Goal: Check status: Verify the current state of an ongoing process or item

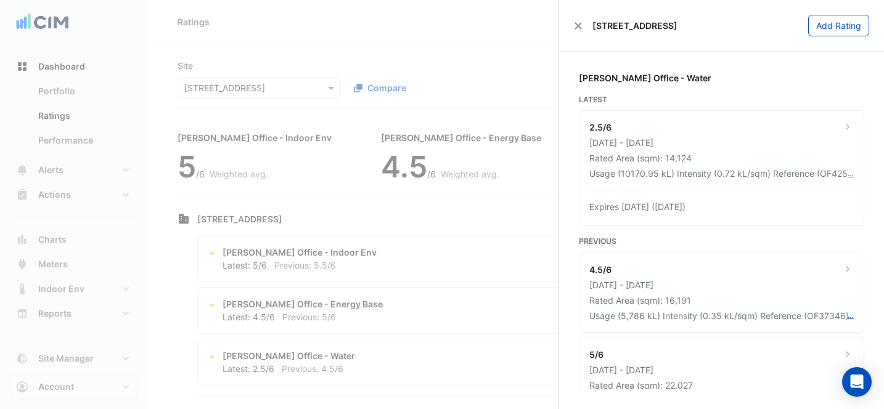
scroll to position [110, 0]
click at [494, 51] on ngb-offcanvas-backdrop at bounding box center [442, 204] width 884 height 409
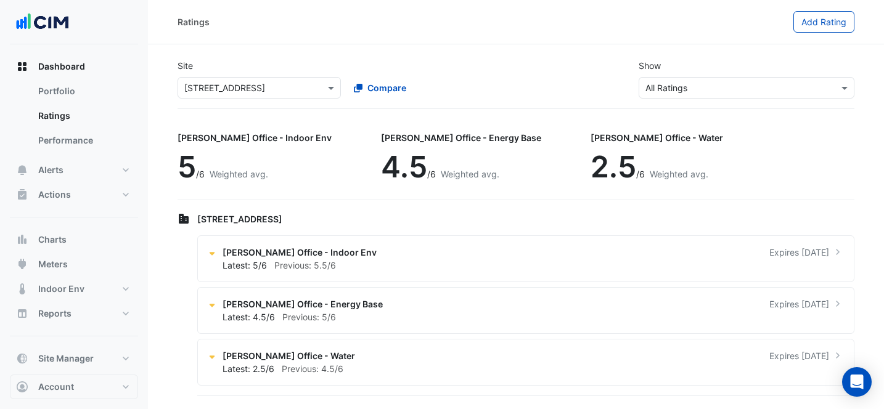
click at [275, 88] on input "text" at bounding box center [246, 88] width 125 height 13
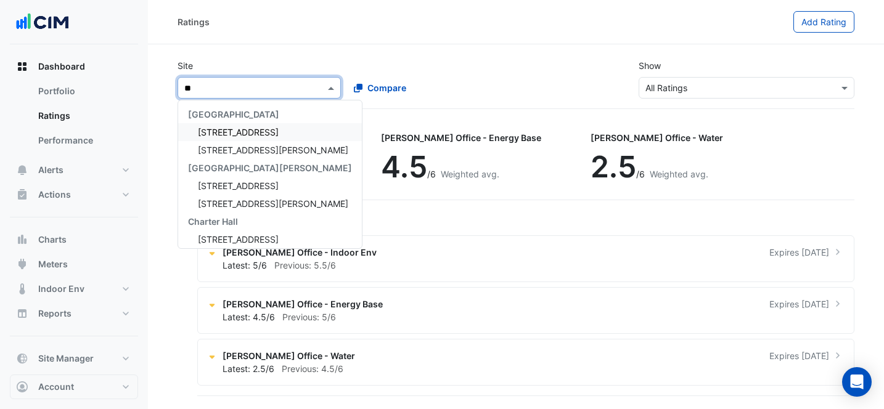
type input "*"
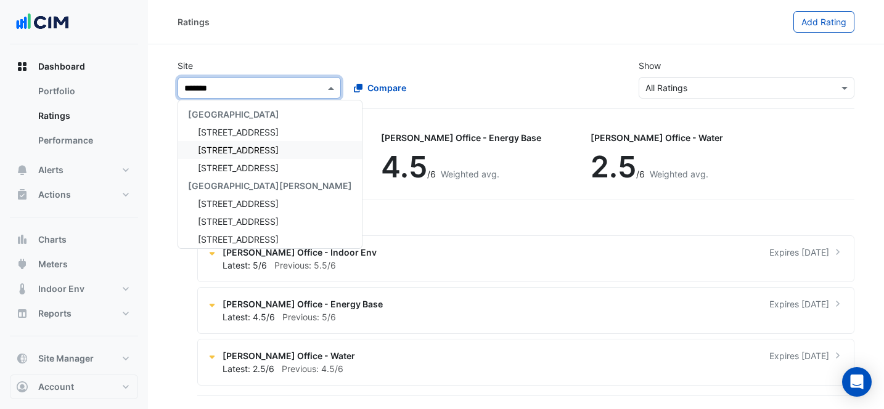
type input "********"
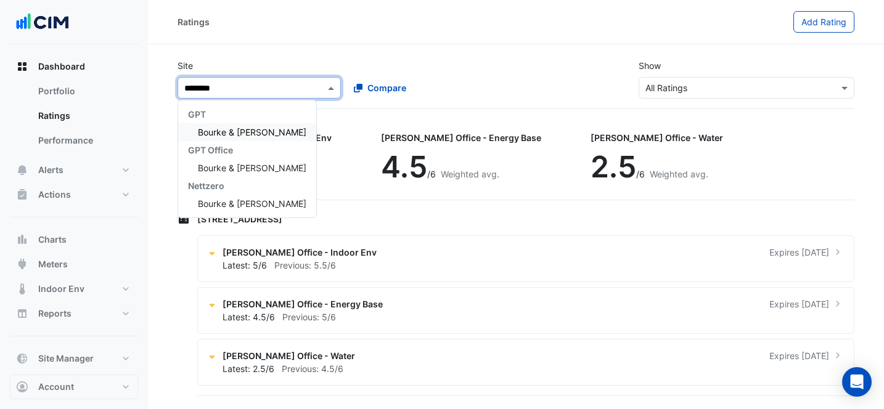
click at [241, 128] on span "Bourke & [PERSON_NAME]" at bounding box center [252, 132] width 108 height 10
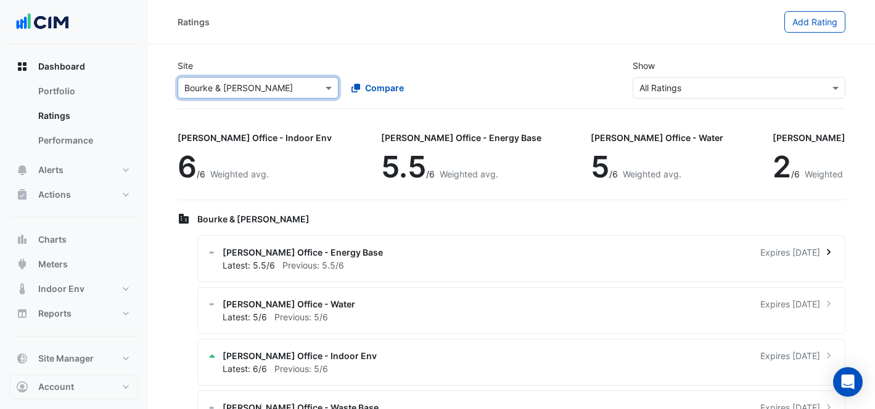
click at [705, 250] on div "[PERSON_NAME] Office - Energy Base Expires [DATE]" at bounding box center [529, 252] width 612 height 13
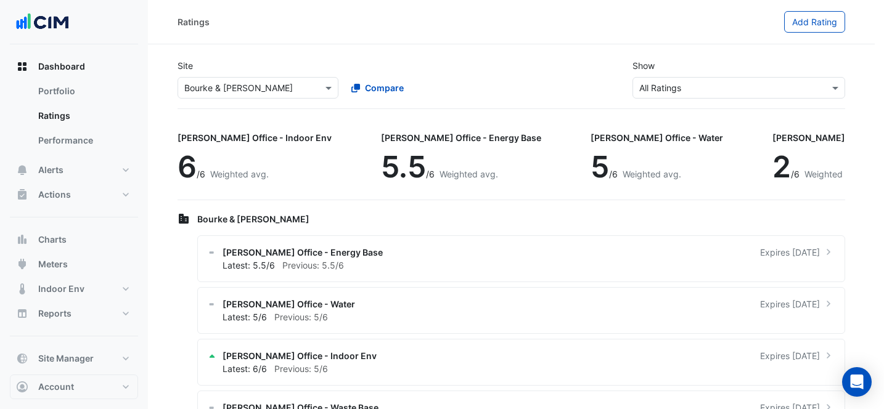
click at [420, 229] on ngb-offcanvas-backdrop at bounding box center [442, 204] width 884 height 409
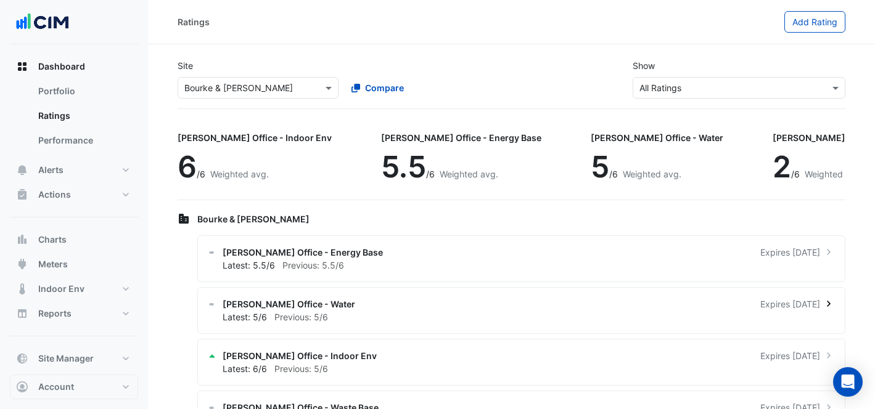
click at [430, 316] on div "Latest: 5/6 Previous: 5/6" at bounding box center [529, 317] width 612 height 13
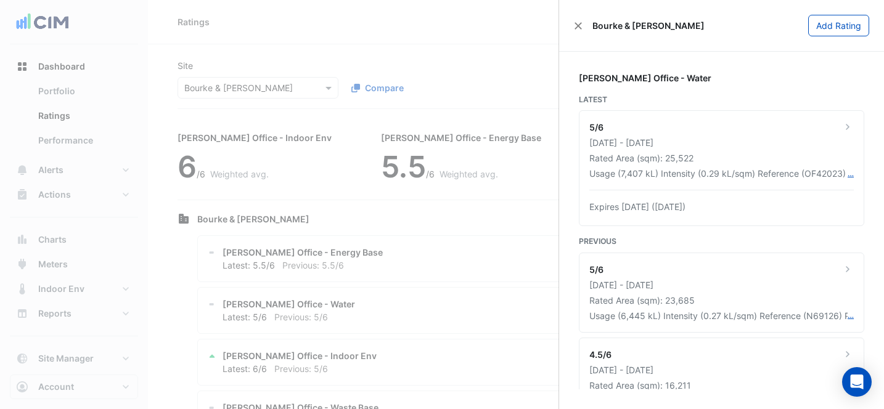
click at [459, 254] on ngb-offcanvas-backdrop at bounding box center [442, 204] width 884 height 409
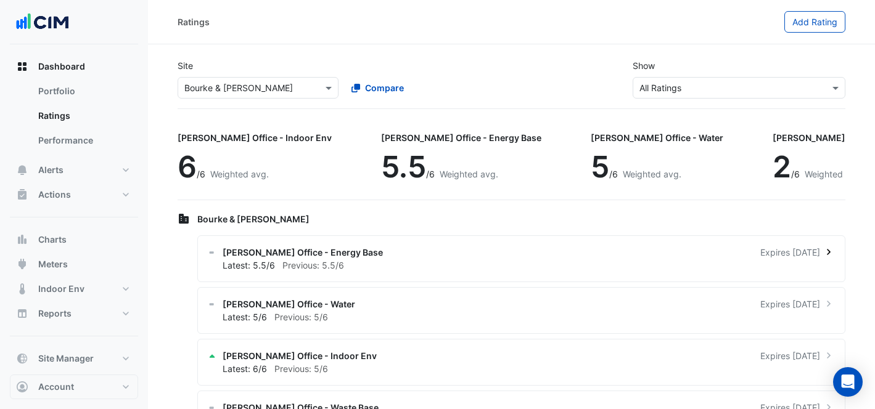
click at [534, 243] on div "[PERSON_NAME] Office - Energy Base Expires [DATE] Latest: 5.5/6 Previous: 5.5/6" at bounding box center [521, 258] width 648 height 47
